Goal: Find specific page/section: Find specific page/section

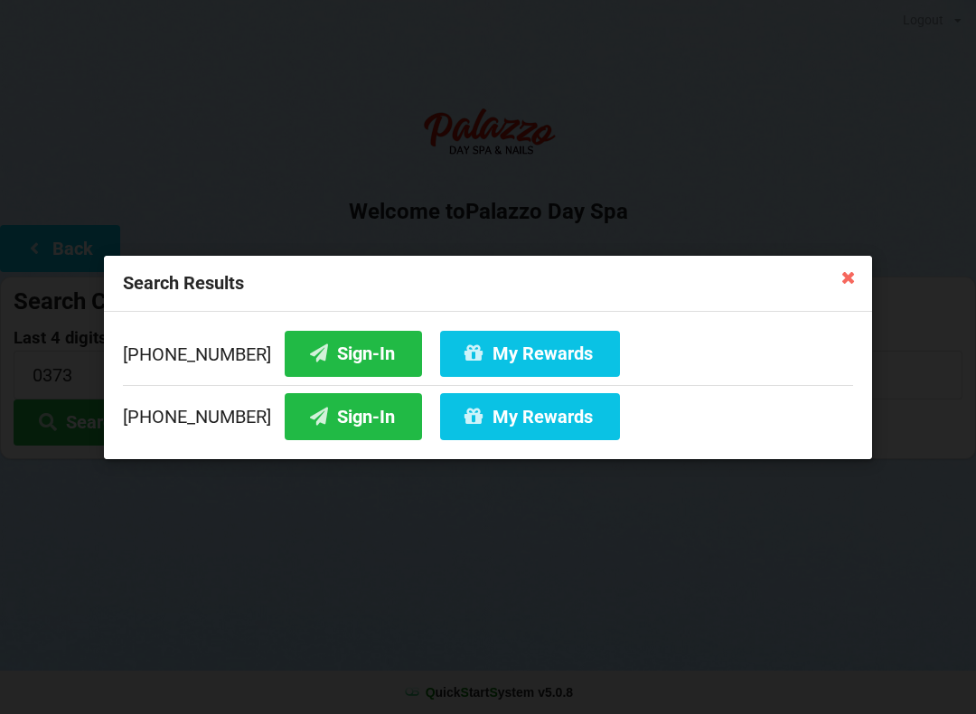
click at [837, 283] on icon at bounding box center [848, 276] width 29 height 29
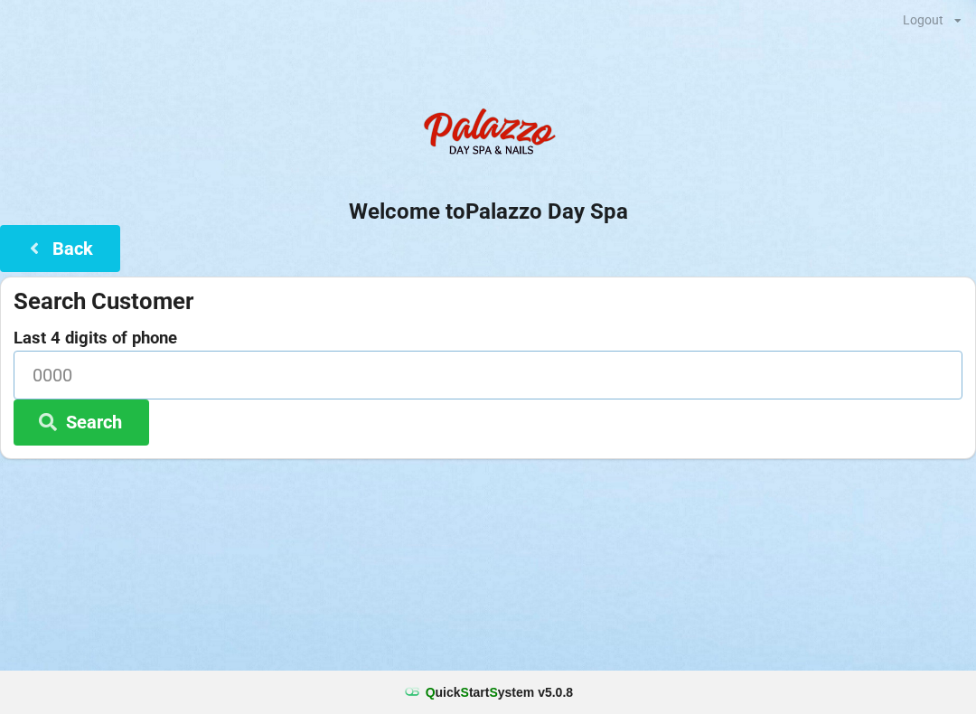
click at [133, 364] on input at bounding box center [488, 375] width 949 height 48
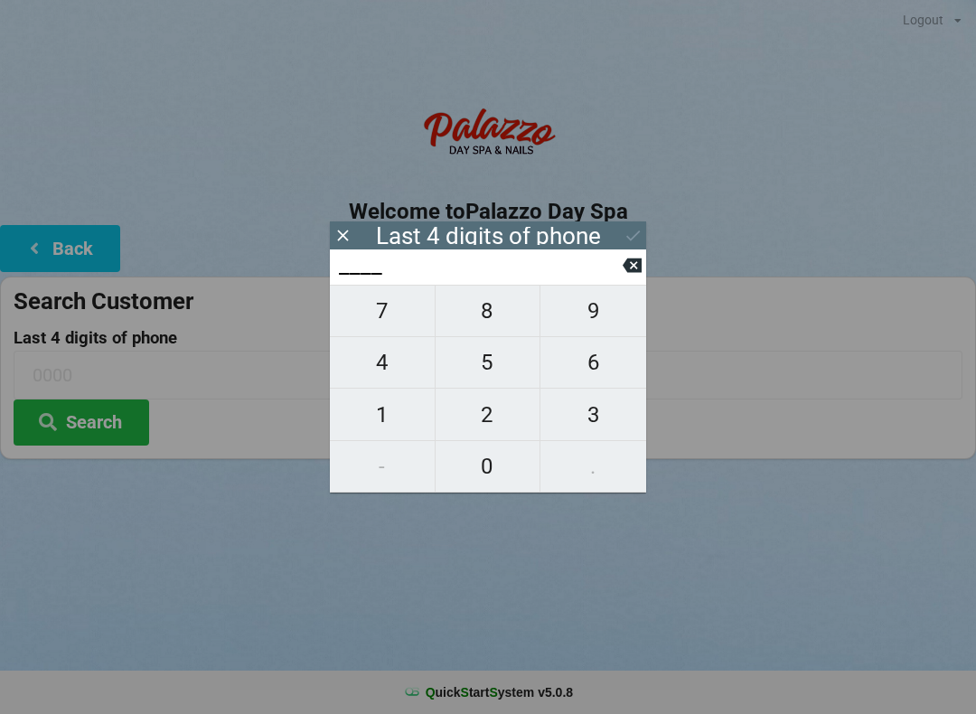
click at [388, 434] on span "1" at bounding box center [382, 415] width 105 height 38
type input "1___"
click at [608, 379] on span "6" at bounding box center [594, 363] width 106 height 38
type input "16__"
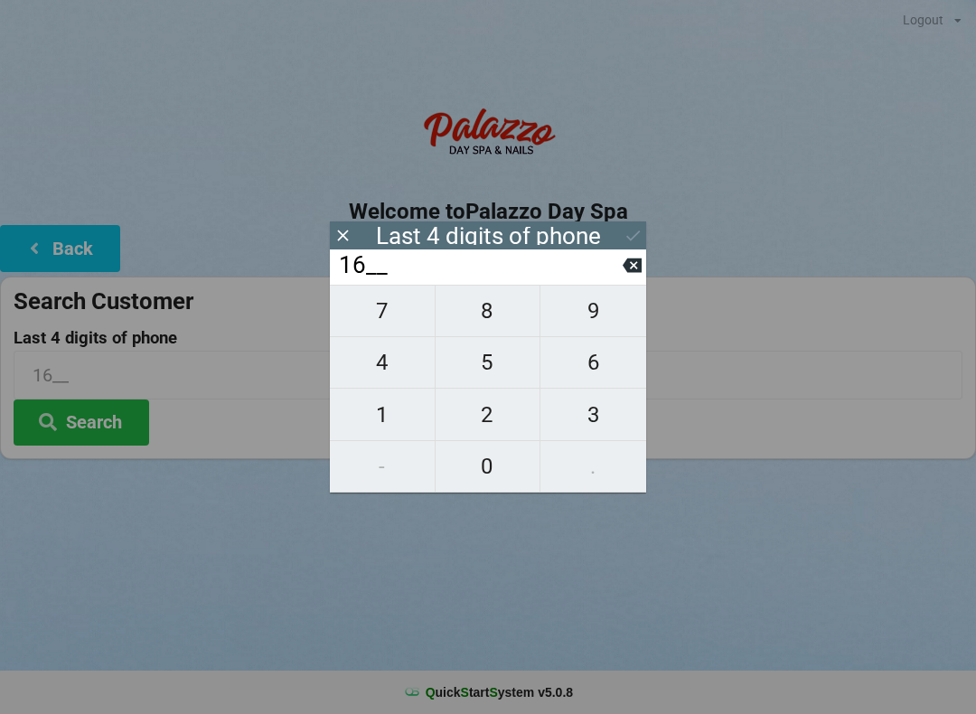
click at [624, 271] on icon at bounding box center [632, 266] width 19 height 14
click at [605, 356] on span "6" at bounding box center [594, 363] width 106 height 38
type input "16__"
click at [597, 363] on span "6" at bounding box center [594, 363] width 106 height 38
type input "166_"
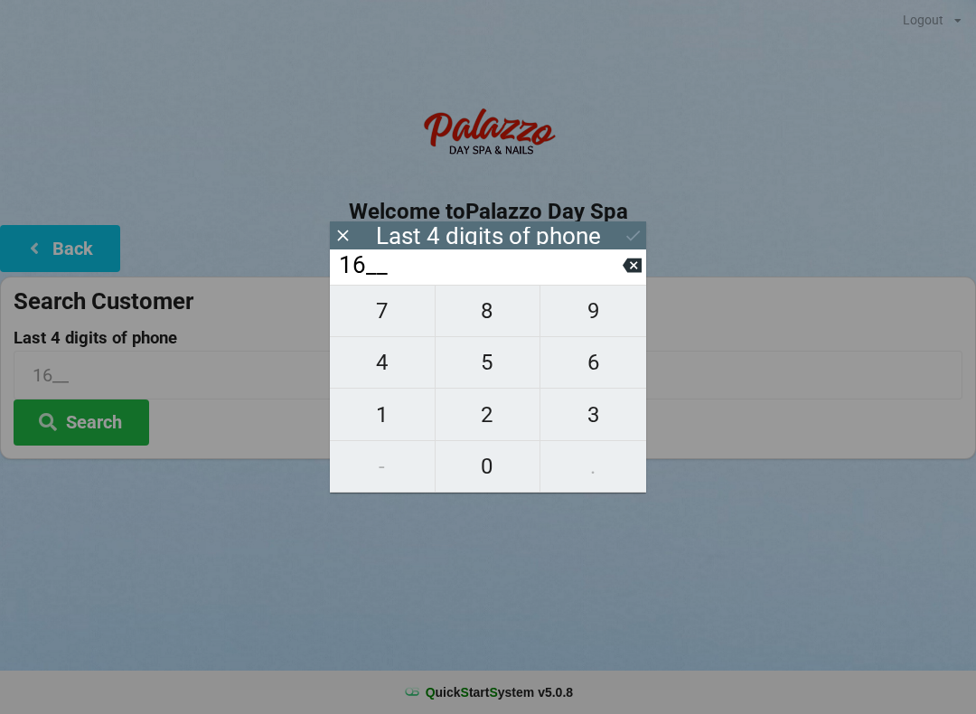
type input "166_"
click at [387, 325] on span "7" at bounding box center [382, 311] width 105 height 38
type input "1667"
click at [110, 437] on button "Search" at bounding box center [82, 423] width 136 height 46
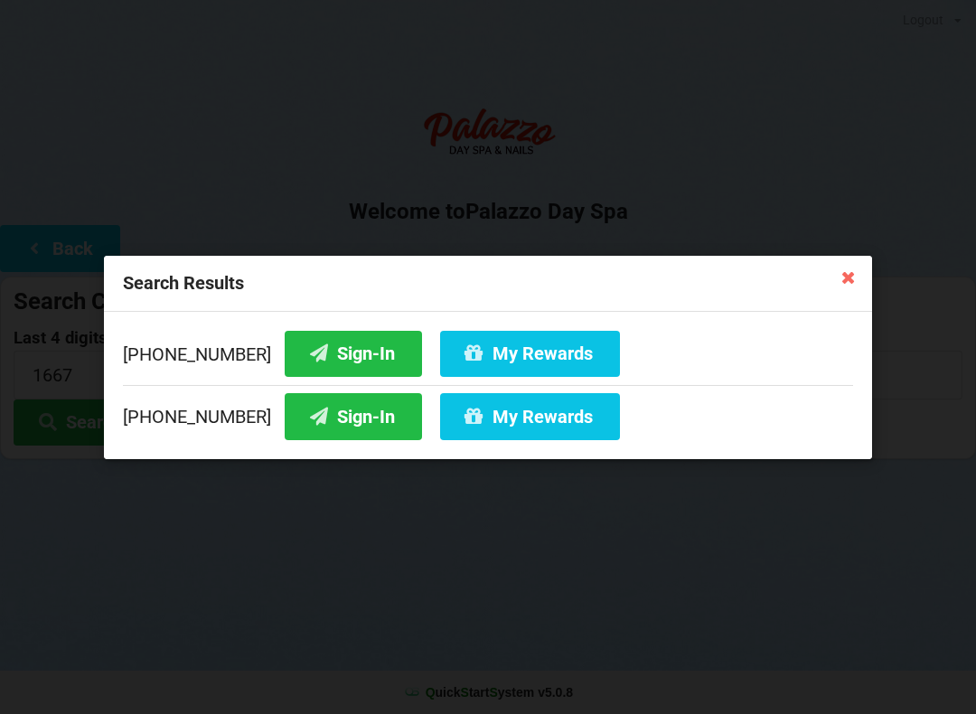
click at [339, 422] on button "Sign-In" at bounding box center [353, 416] width 137 height 46
